Goal: Transaction & Acquisition: Download file/media

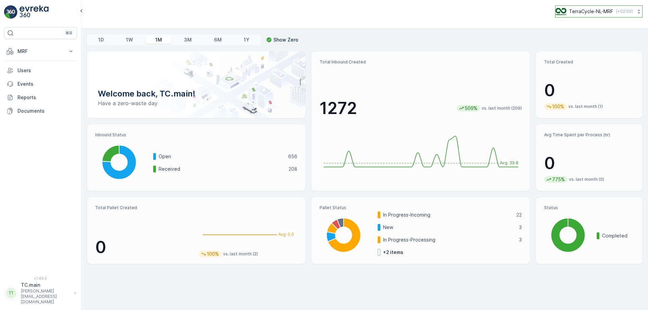
click at [592, 14] on p "TerraCycle-NL-MRF" at bounding box center [591, 11] width 44 height 7
type input "uk"
click at [579, 61] on span "Europe/London (+01:00)" at bounding box center [597, 62] width 75 height 5
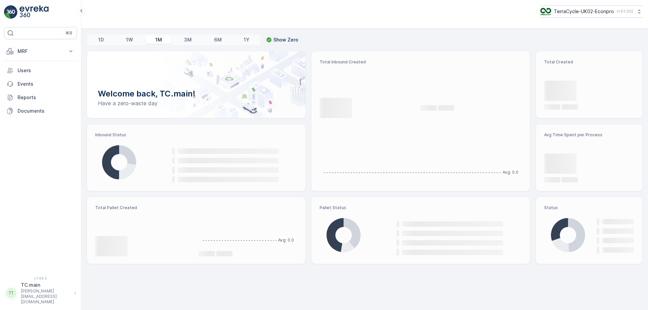
click at [56, 54] on p "MRF" at bounding box center [41, 51] width 46 height 7
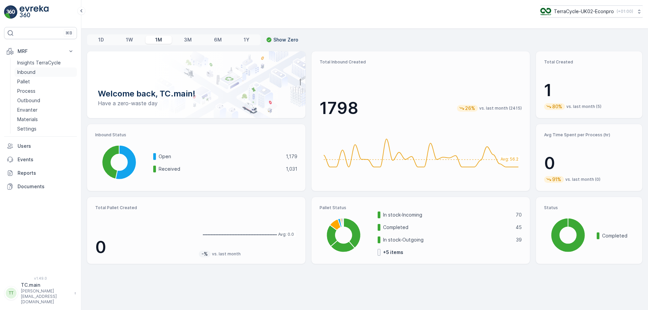
click at [34, 72] on p "Inbound" at bounding box center [26, 72] width 18 height 7
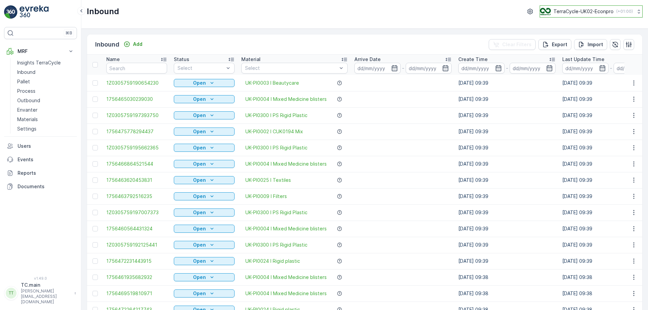
click at [568, 16] on button "TerraCycle-UK02-Econpro ( +01:00 )" at bounding box center [590, 11] width 103 height 12
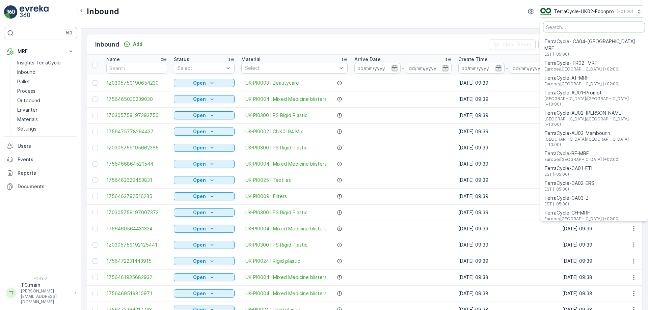
click at [250, 11] on div "Inbound TerraCycle-UK02-Econpro ( +01:00 ) TerraCycle- CA04-Canada MRF EST (-05…" at bounding box center [365, 11] width 556 height 12
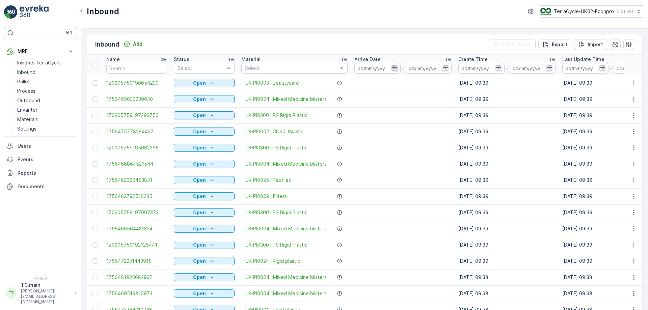
click at [394, 68] on icon "button" at bounding box center [394, 68] width 7 height 7
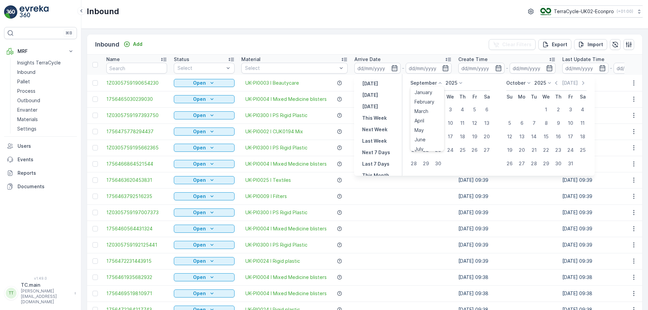
click at [430, 83] on p "September" at bounding box center [423, 83] width 26 height 7
click at [427, 92] on span "January" at bounding box center [423, 92] width 18 height 7
click at [449, 107] on div "1" at bounding box center [450, 109] width 11 height 11
type input "01.01.2025"
click at [451, 112] on div "1" at bounding box center [450, 109] width 11 height 11
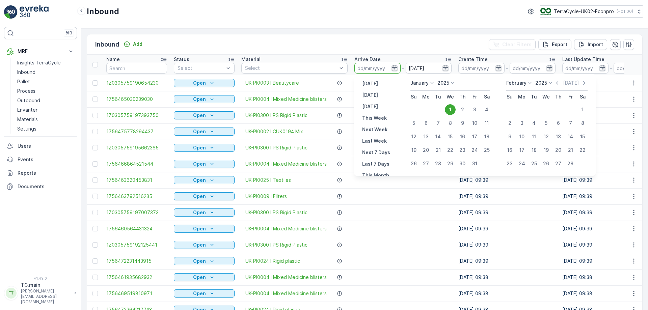
type input "01.01.2025"
click at [524, 82] on p "February" at bounding box center [516, 83] width 20 height 7
click at [524, 136] on span "September" at bounding box center [523, 134] width 26 height 7
click at [417, 176] on div "31" at bounding box center [413, 177] width 11 height 11
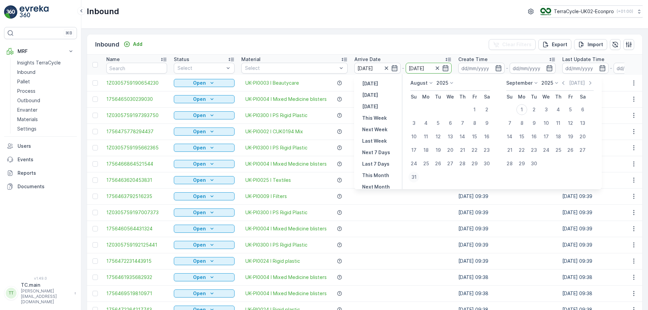
type input "31.08.2025"
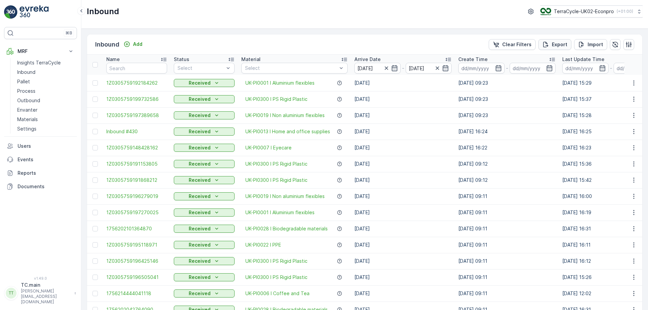
click at [556, 44] on p "Export" at bounding box center [560, 44] width 16 height 7
click at [638, 11] on icon "close" at bounding box center [636, 11] width 3 height 3
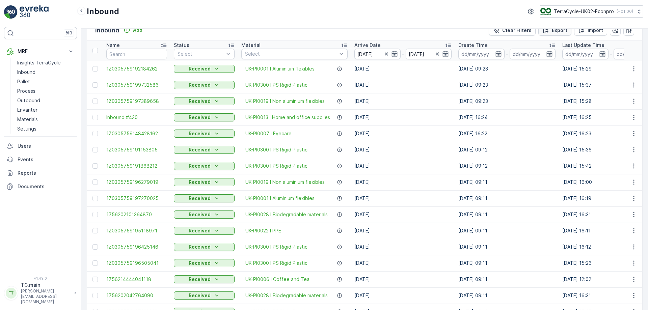
click at [556, 33] on p "Export" at bounding box center [560, 30] width 16 height 7
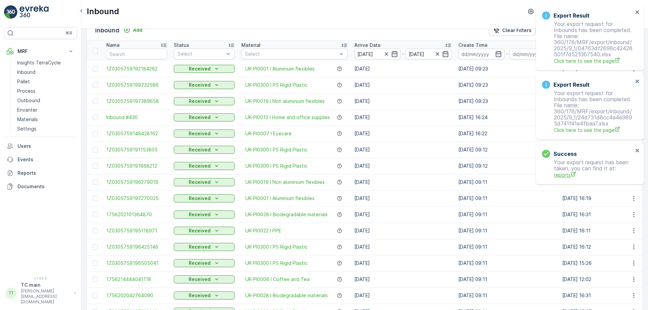
click at [563, 172] on span "reports" at bounding box center [593, 174] width 79 height 7
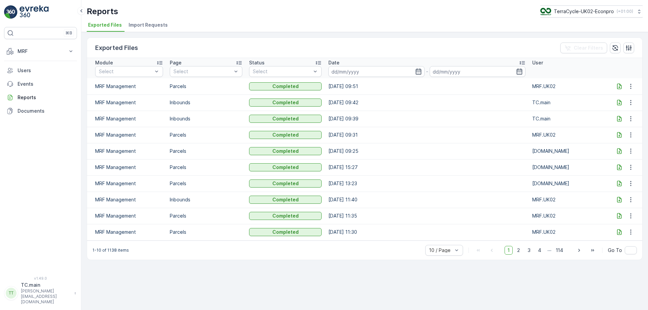
click at [619, 116] on icon at bounding box center [619, 119] width 4 height 6
click at [617, 101] on icon at bounding box center [619, 103] width 4 height 6
